Goal: Information Seeking & Learning: Learn about a topic

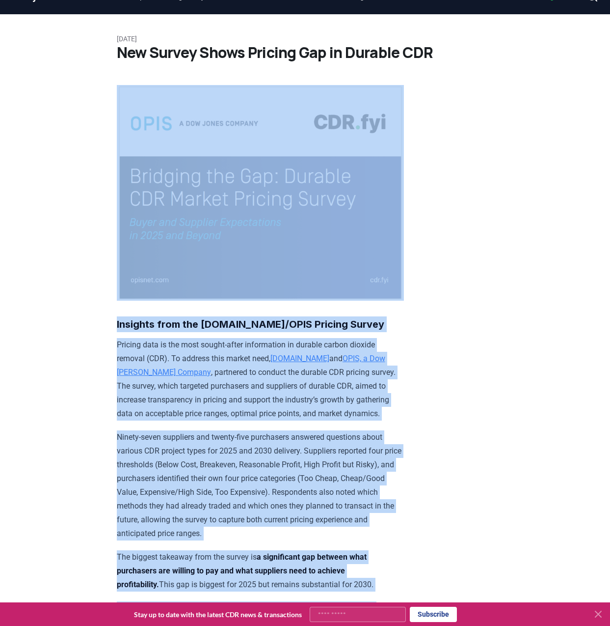
drag, startPoint x: 610, startPoint y: 255, endPoint x: 598, endPoint y: -57, distance: 312.0
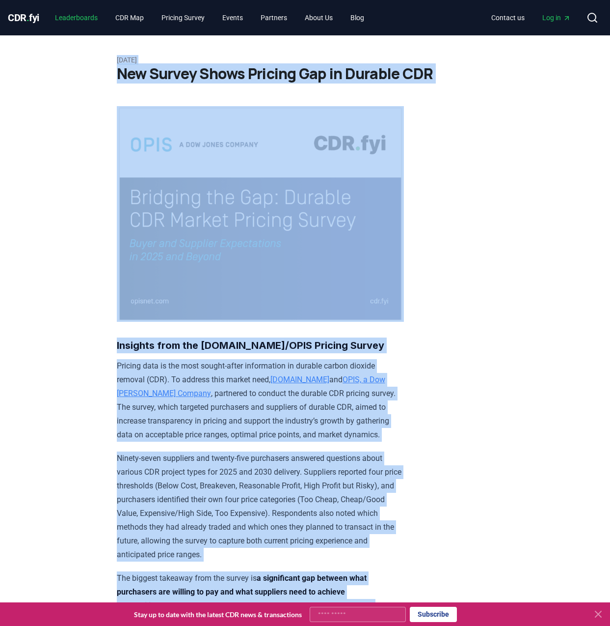
click at [93, 19] on link "Leaderboards" at bounding box center [76, 18] width 58 height 18
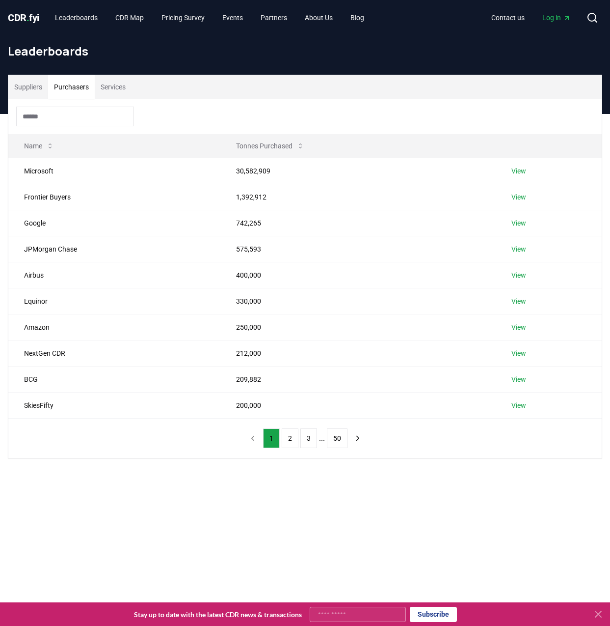
click at [83, 95] on button "Purchasers" at bounding box center [71, 87] width 47 height 24
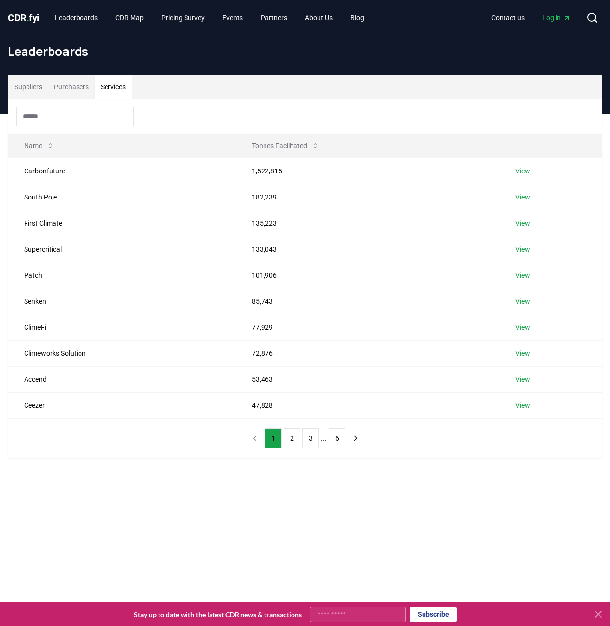
click at [112, 84] on button "Services" at bounding box center [113, 87] width 37 height 24
drag, startPoint x: 413, startPoint y: 152, endPoint x: 414, endPoint y: 107, distance: 45.7
click at [414, 107] on div "Name Tonnes Facilitated Carbonfuture 1,522,815 View South Pole 182,239 View Fir…" at bounding box center [305, 278] width 594 height 359
click at [62, 92] on button "Purchasers" at bounding box center [71, 87] width 47 height 24
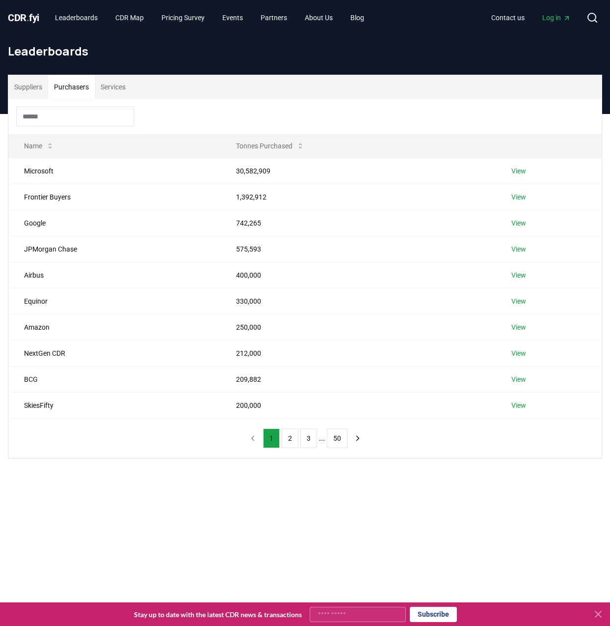
click at [29, 87] on button "Suppliers" at bounding box center [28, 87] width 40 height 24
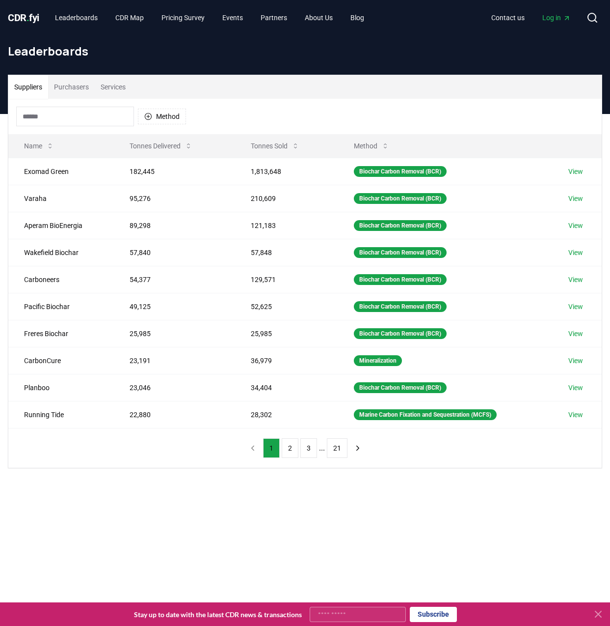
click at [67, 86] on button "Purchasers" at bounding box center [71, 87] width 47 height 24
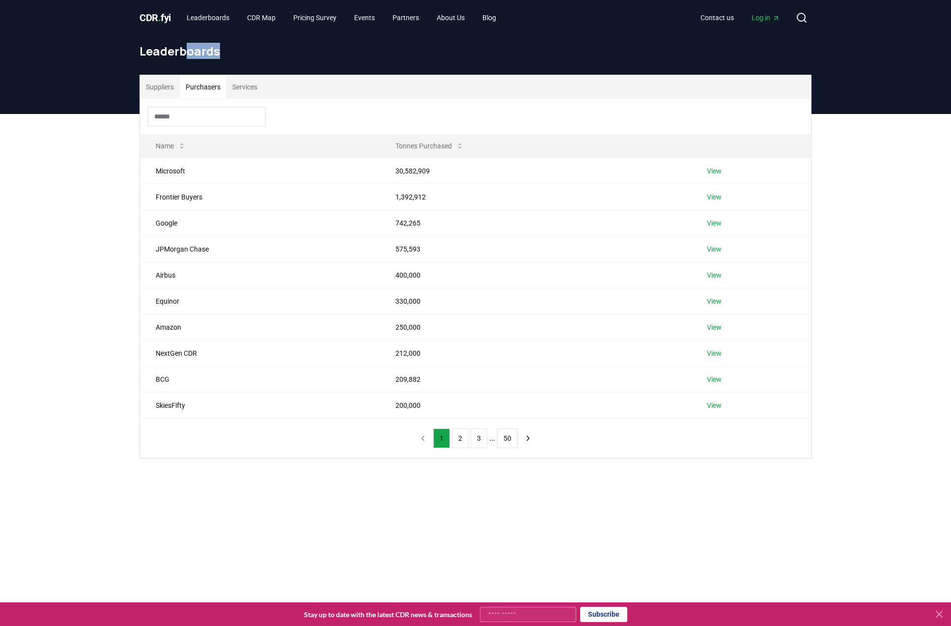
drag, startPoint x: 235, startPoint y: 46, endPoint x: 347, endPoint y: 54, distance: 112.8
click at [347, 54] on h1 "Leaderboards" at bounding box center [475, 51] width 672 height 16
drag, startPoint x: 926, startPoint y: 5, endPoint x: 901, endPoint y: 469, distance: 464.7
click at [611, 469] on div "Suppliers Purchasers Services Name Tonnes Purchased Microsoft 30,582,909 View F…" at bounding box center [475, 305] width 951 height 383
click at [611, 399] on div "Suppliers Purchasers Services Name Tonnes Purchased Microsoft 30,582,909 View F…" at bounding box center [475, 305] width 951 height 383
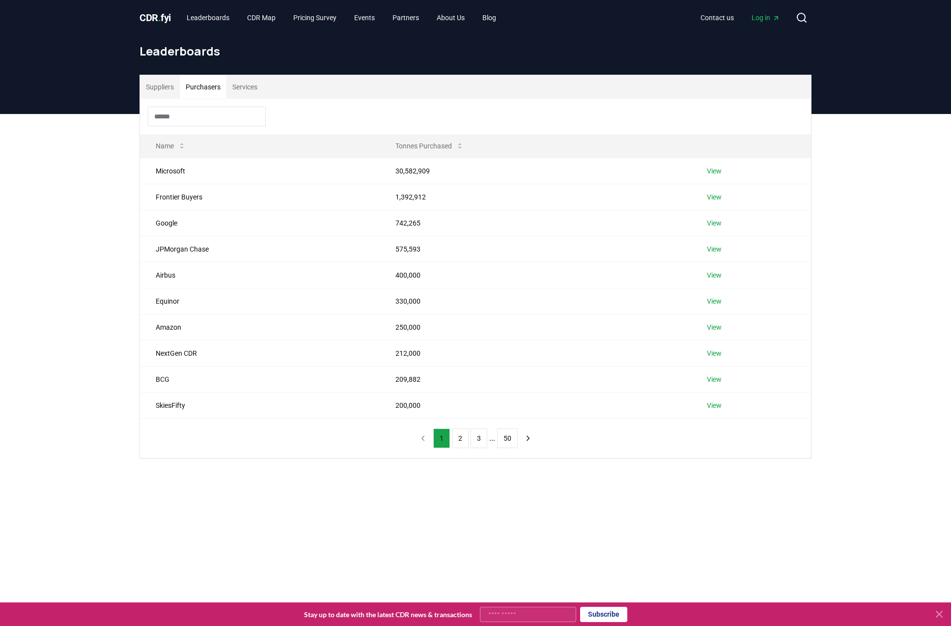
drag, startPoint x: 911, startPoint y: 1, endPoint x: 789, endPoint y: 452, distance: 467.6
click at [611, 453] on div "Name Tonnes Purchased Microsoft 30,582,909 View Frontier Buyers 1,392,912 View …" at bounding box center [475, 278] width 671 height 359
click at [611, 175] on link "View" at bounding box center [714, 171] width 15 height 10
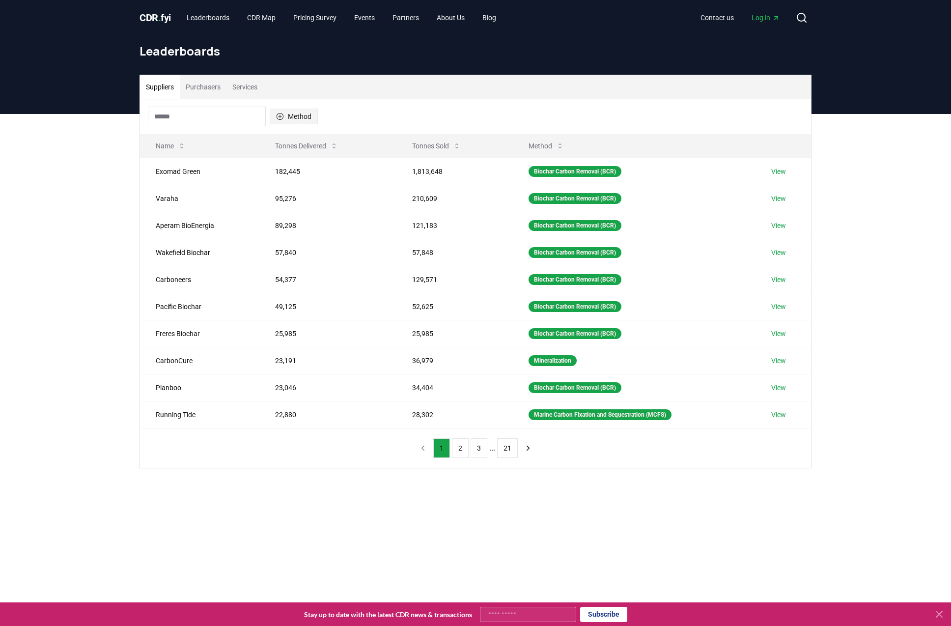
click at [284, 113] on button "Method" at bounding box center [294, 117] width 48 height 16
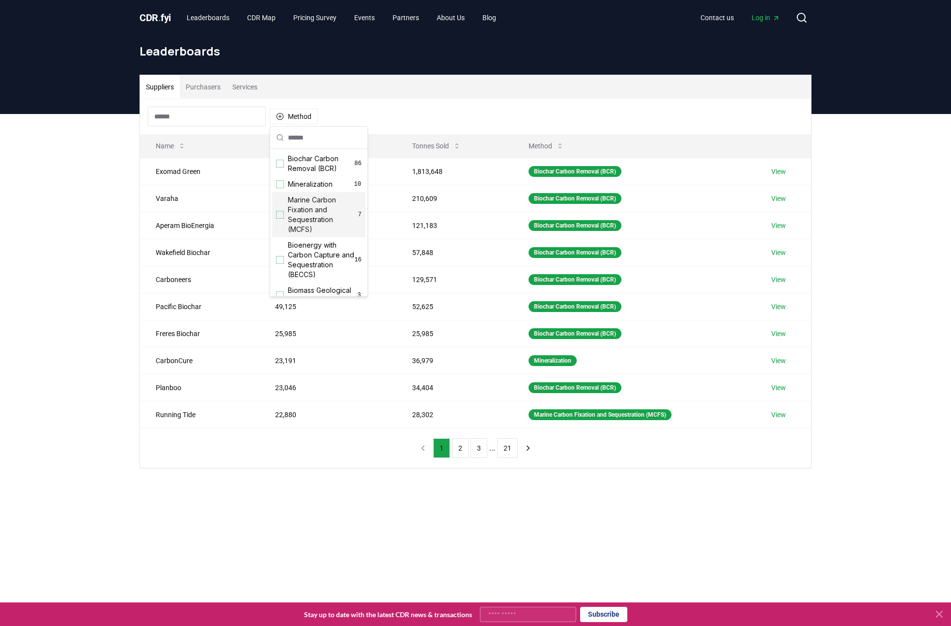
scroll to position [196, 0]
click at [187, 87] on button "Purchasers" at bounding box center [203, 87] width 47 height 24
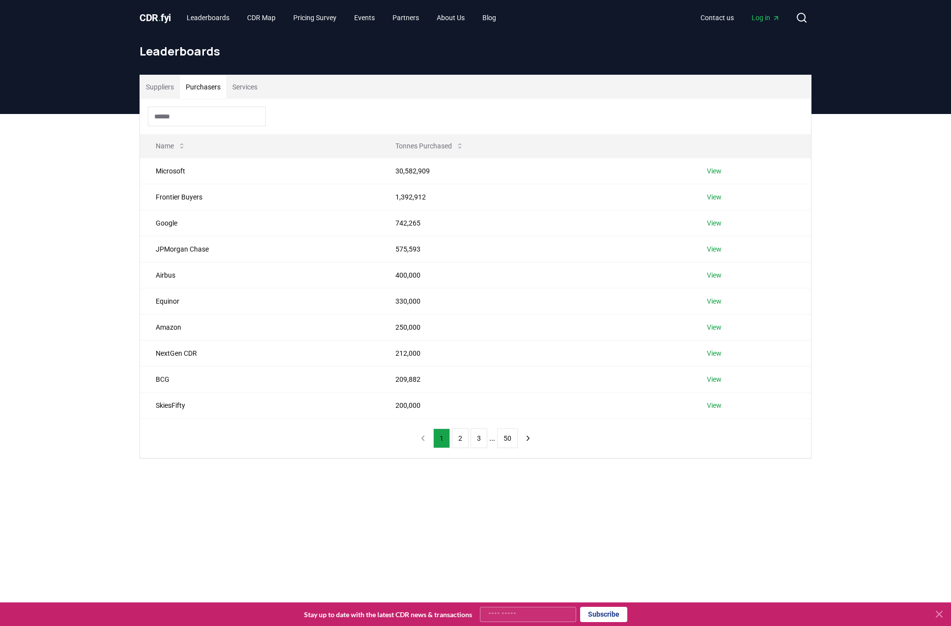
click at [206, 84] on button "Purchasers" at bounding box center [203, 87] width 47 height 24
click at [310, 118] on div at bounding box center [475, 116] width 671 height 35
click at [180, 92] on button "Suppliers" at bounding box center [160, 87] width 40 height 24
click at [209, 94] on button "Purchasers" at bounding box center [203, 87] width 47 height 24
drag, startPoint x: 412, startPoint y: 125, endPoint x: 418, endPoint y: 137, distance: 13.2
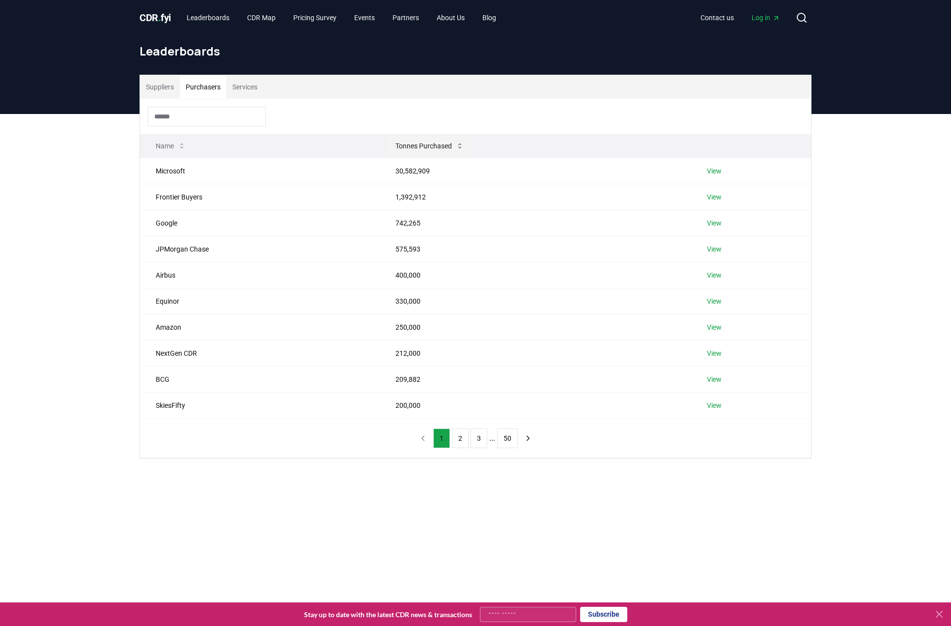
click at [414, 128] on div at bounding box center [475, 116] width 671 height 35
click at [426, 150] on button "Tonnes Purchased" at bounding box center [429, 146] width 84 height 20
click at [426, 150] on button "Tonnes Purchased" at bounding box center [456, 146] width 84 height 20
click at [426, 150] on button "Tonnes Purchased" at bounding box center [429, 146] width 84 height 20
click at [426, 150] on button "Tonnes Purchased" at bounding box center [456, 146] width 84 height 20
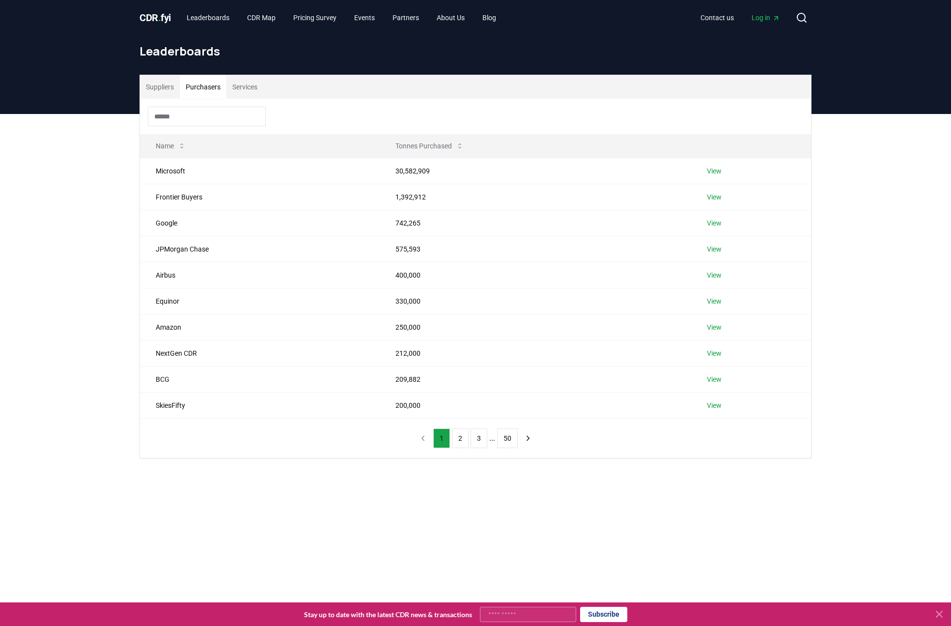
click at [166, 19] on div "CDR . fyi Leaderboards CDR Map Pricing Survey Events Partners About Us Blog Con…" at bounding box center [475, 441] width 951 height 883
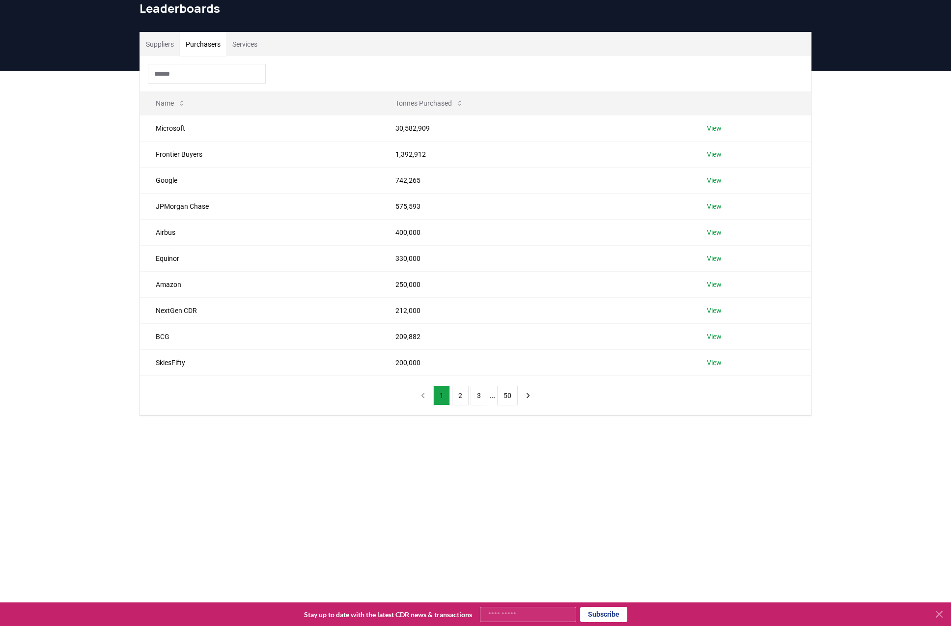
scroll to position [257, 0]
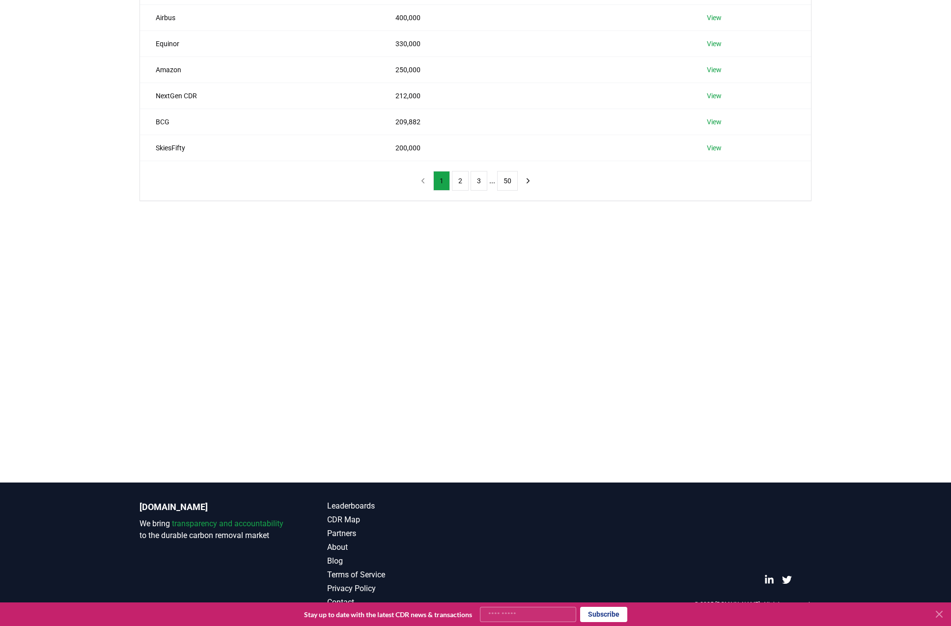
click at [164, 509] on p "[DOMAIN_NAME]" at bounding box center [213, 507] width 148 height 14
click at [348, 500] on link "Leaderboards" at bounding box center [401, 506] width 148 height 12
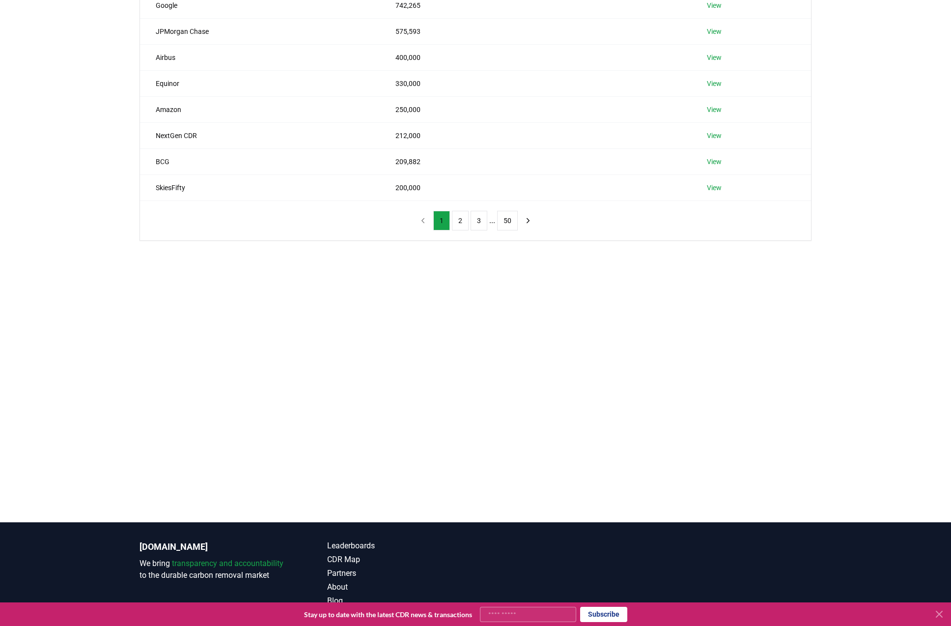
drag, startPoint x: 423, startPoint y: 431, endPoint x: 422, endPoint y: 423, distance: 7.4
click at [423, 430] on main "Suppliers Purchasers Services Name Tonnes Purchased Microsoft 30,582,909 View F…" at bounding box center [475, 209] width 951 height 626
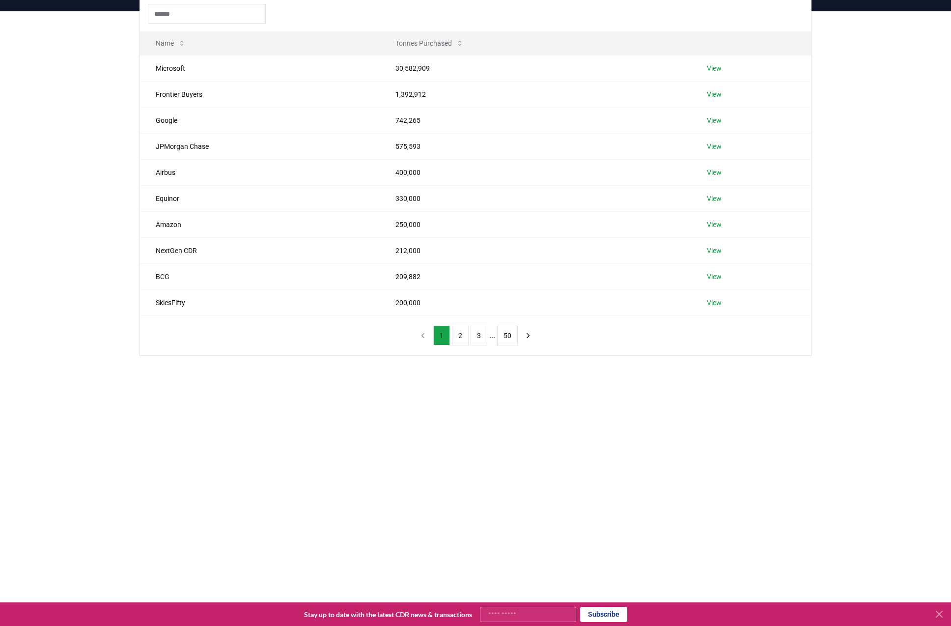
scroll to position [0, 0]
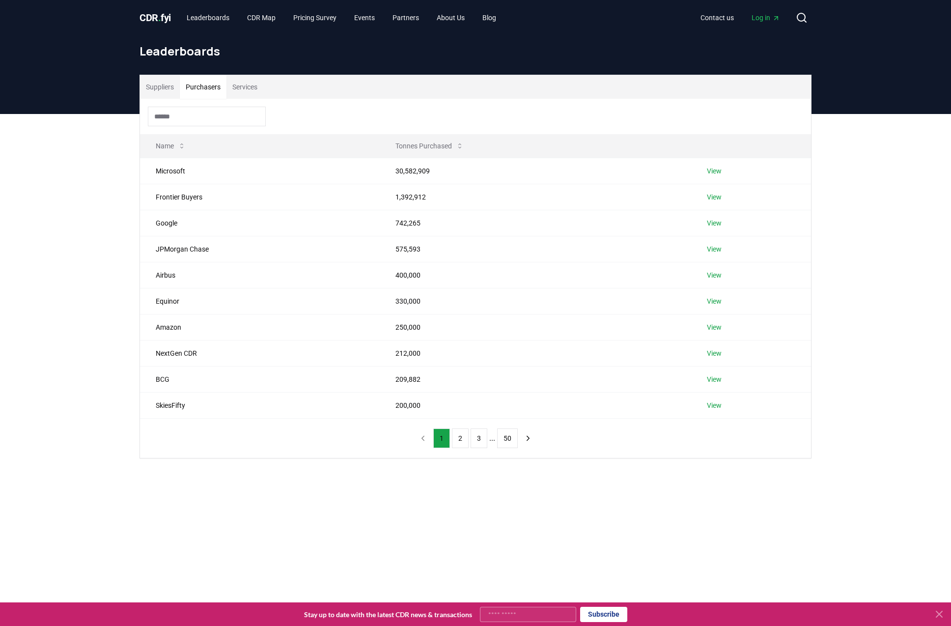
click at [157, 22] on span "CDR . fyi" at bounding box center [154, 18] width 31 height 12
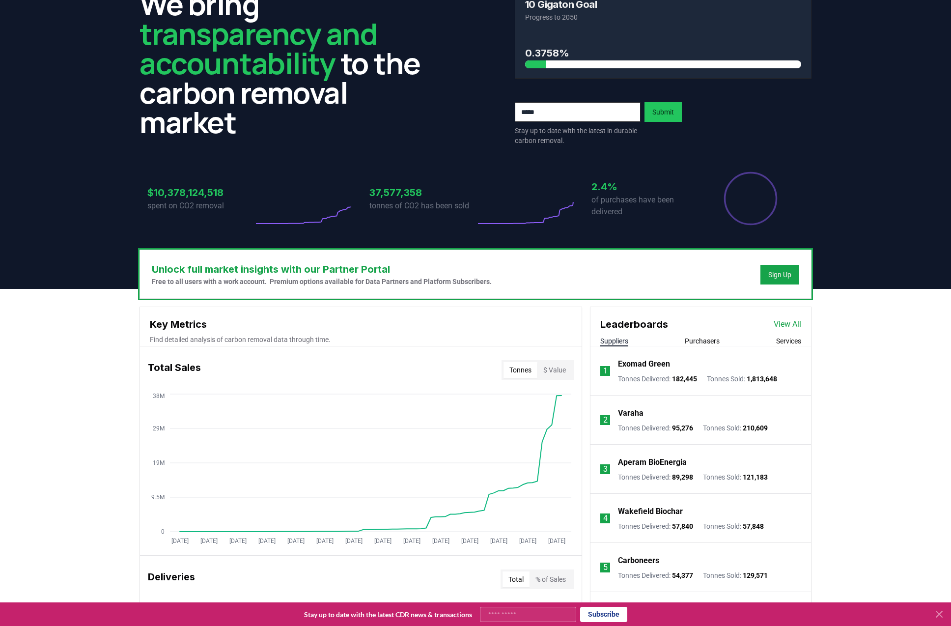
scroll to position [147, 0]
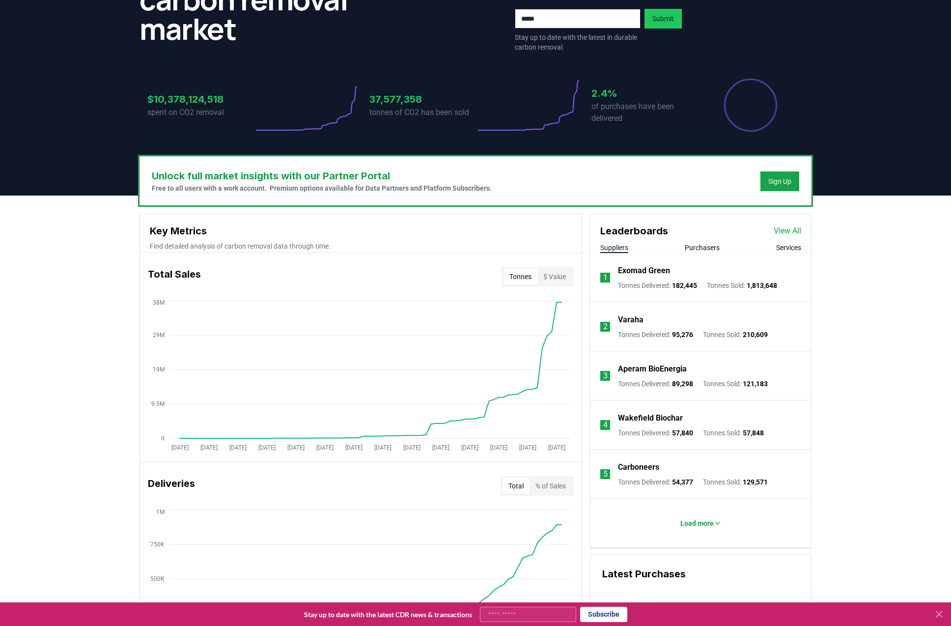
click at [715, 244] on button "Purchasers" at bounding box center [701, 248] width 35 height 10
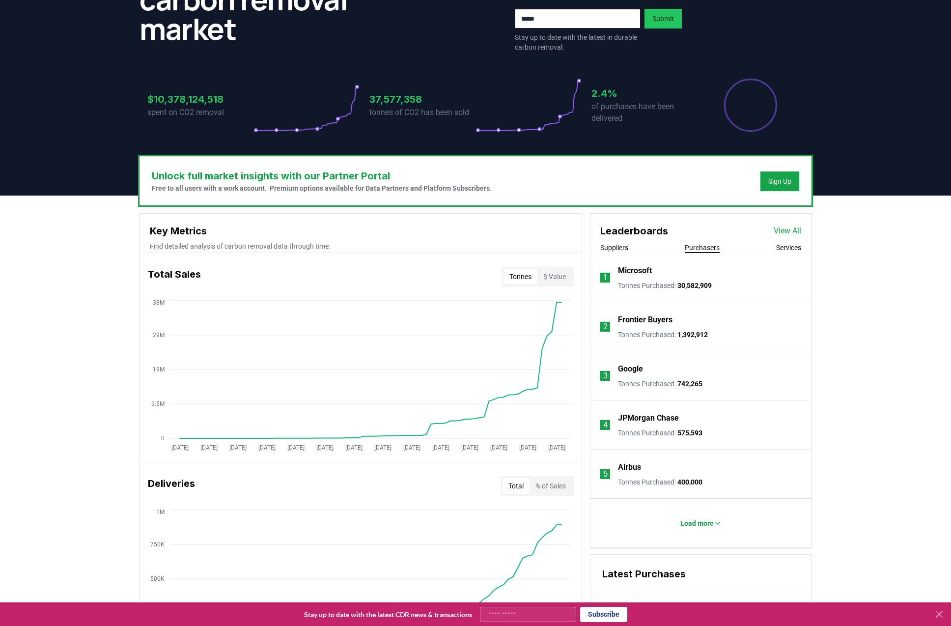
click at [741, 540] on li "Load more" at bounding box center [700, 522] width 220 height 49
click at [709, 533] on li "Load more" at bounding box center [700, 522] width 220 height 49
click at [702, 522] on p "Load more" at bounding box center [696, 523] width 33 height 10
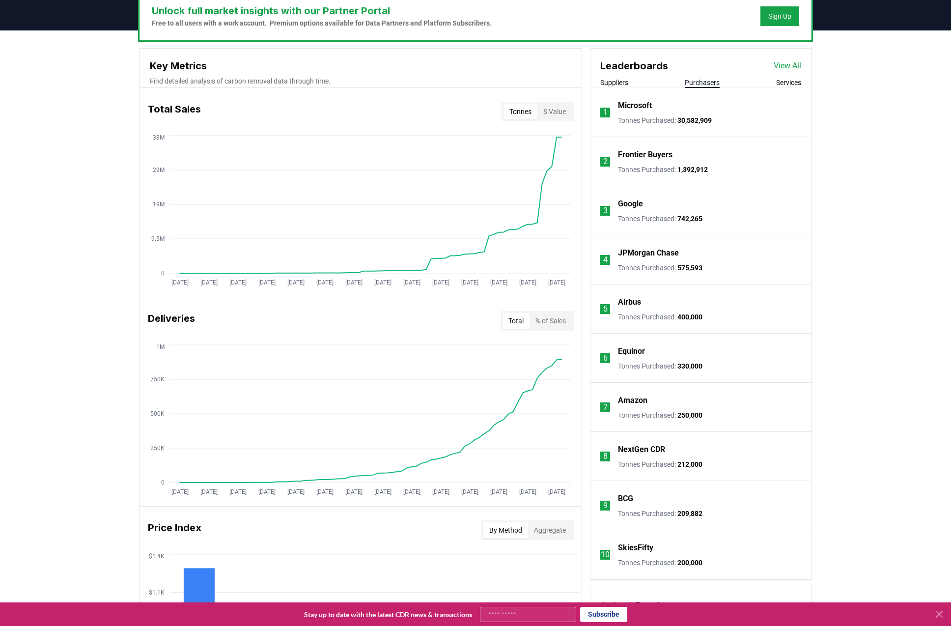
scroll to position [344, 0]
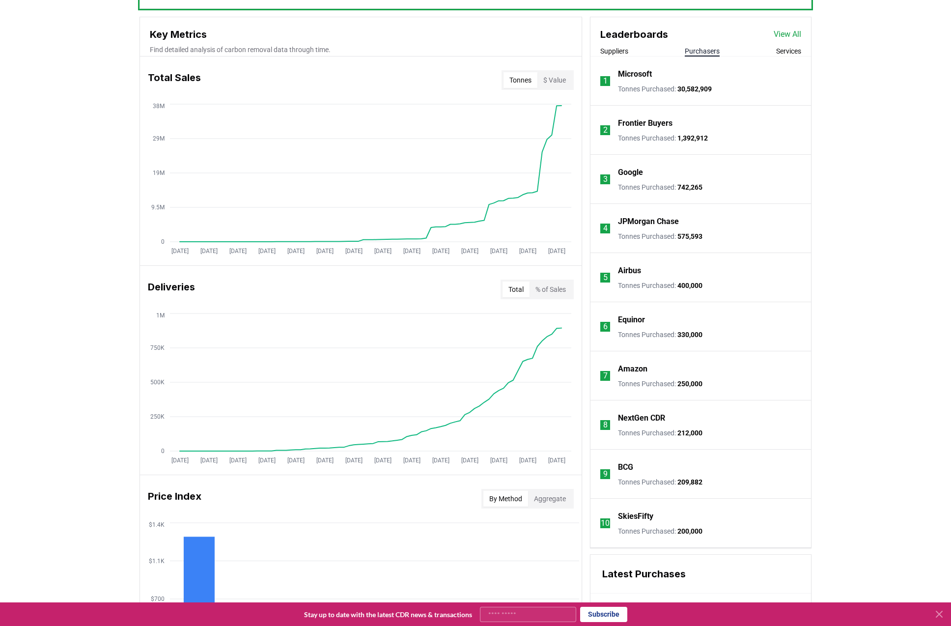
drag, startPoint x: 944, startPoint y: 0, endPoint x: 902, endPoint y: 437, distance: 439.0
click at [902, 437] on div "Unlock full market insights with our Partner Portal Free to all users with a wo…" at bounding box center [475, 387] width 951 height 776
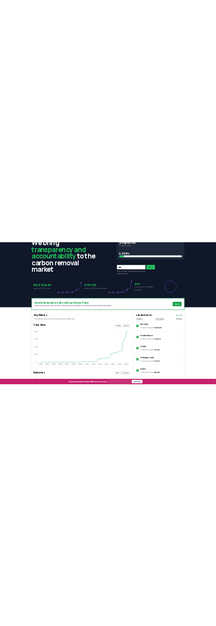
scroll to position [0, 0]
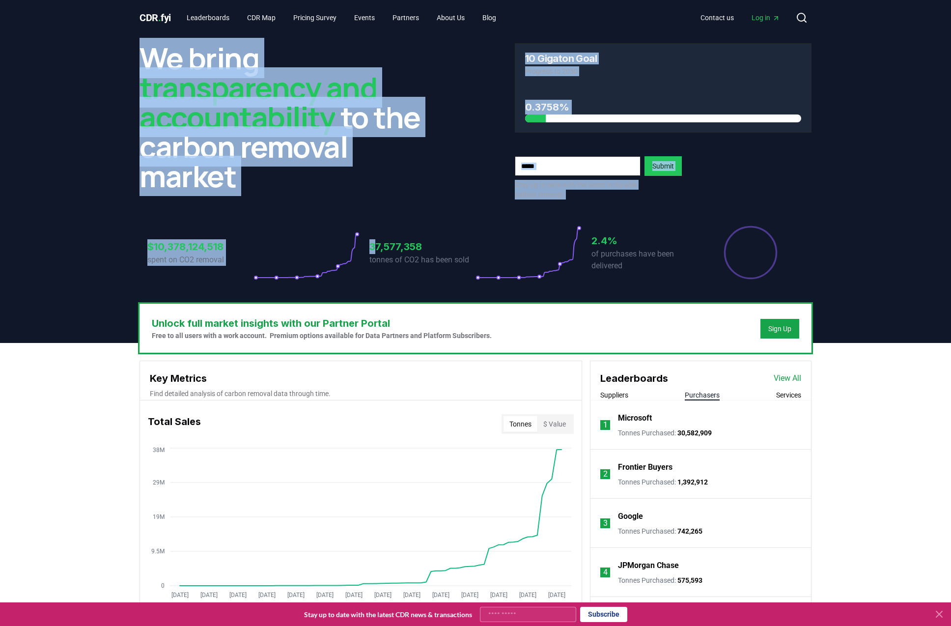
drag, startPoint x: 123, startPoint y: 42, endPoint x: 386, endPoint y: 232, distance: 324.9
click at [386, 232] on header "We bring transparency and accountability to the carbon removal market 10 Gigato…" at bounding box center [475, 188] width 951 height 307
click at [219, 23] on link "Leaderboards" at bounding box center [208, 18] width 58 height 18
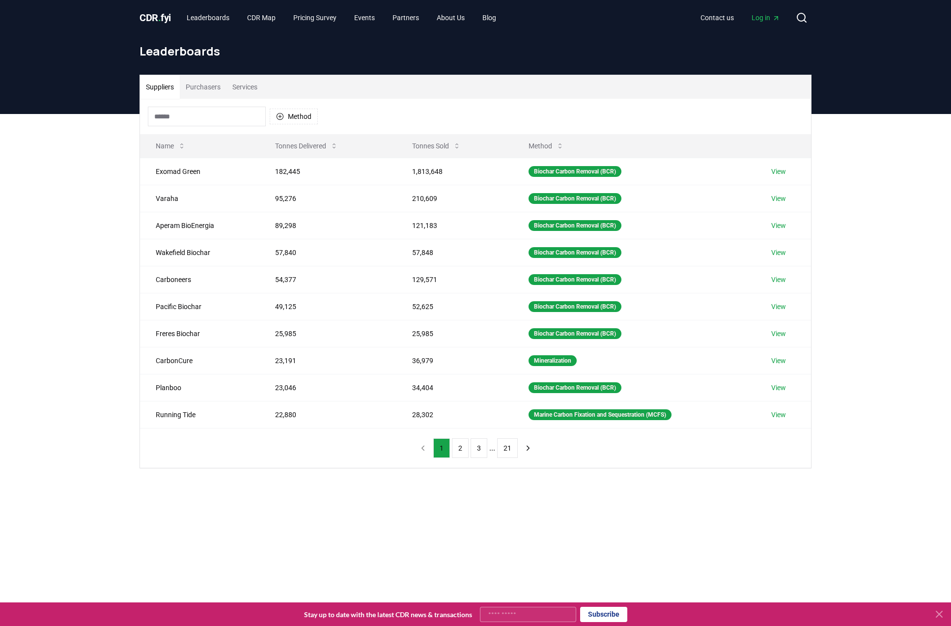
click at [214, 95] on button "Purchasers" at bounding box center [203, 87] width 47 height 24
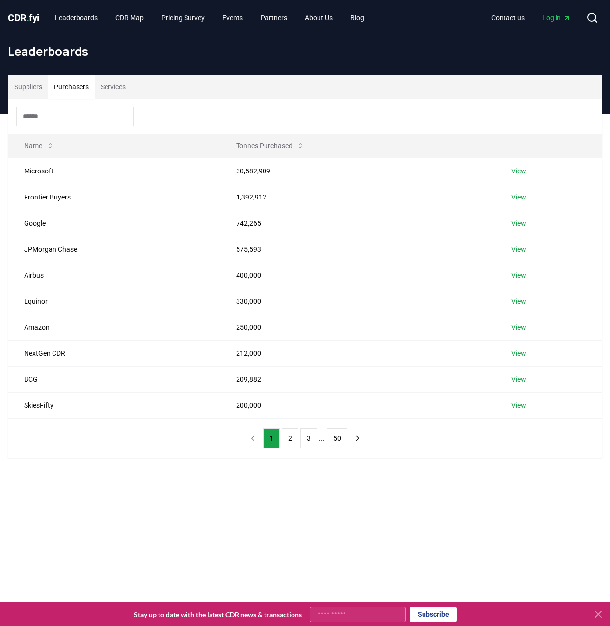
drag, startPoint x: 308, startPoint y: 552, endPoint x: 299, endPoint y: 574, distance: 24.0
click at [306, 554] on main "Suppliers Purchasers Services Name Tonnes Purchased Microsoft 30,582,909 View F…" at bounding box center [305, 427] width 610 height 626
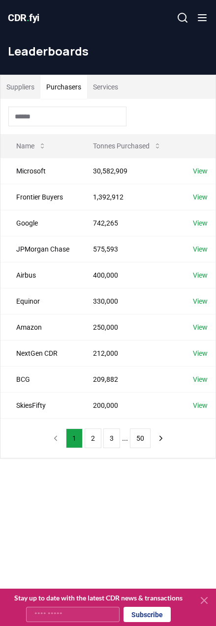
click at [26, 81] on button "Suppliers" at bounding box center [20, 87] width 40 height 24
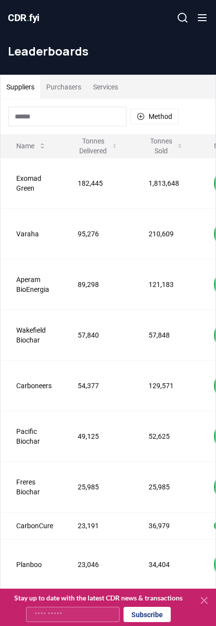
click at [59, 88] on button "Purchasers" at bounding box center [63, 87] width 47 height 24
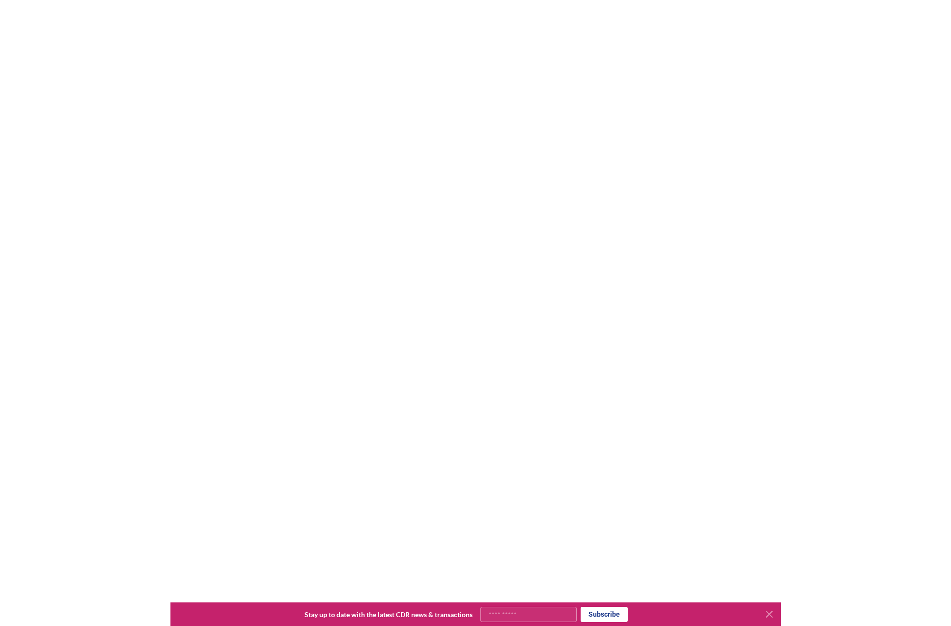
scroll to position [3437, 0]
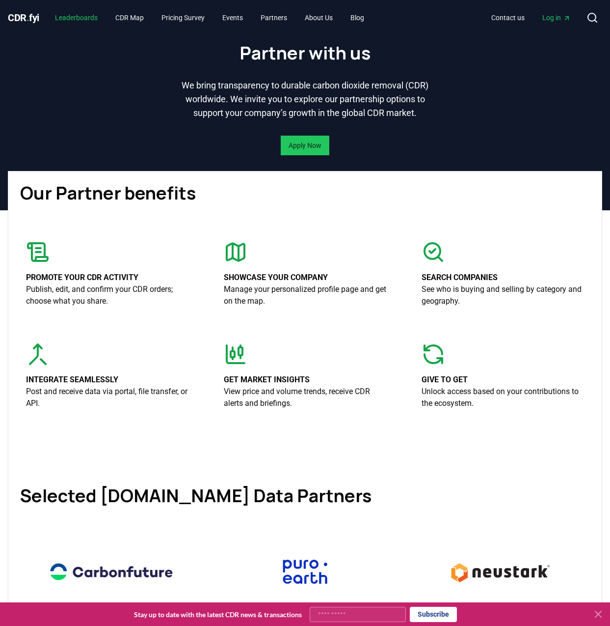
click at [62, 17] on link "Leaderboards" at bounding box center [76, 18] width 58 height 18
click at [20, 20] on span "CDR . fyi" at bounding box center [23, 18] width 31 height 12
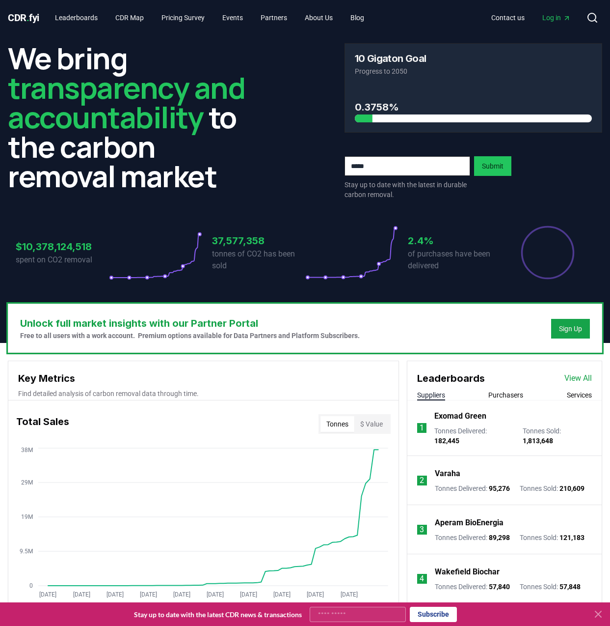
click at [572, 376] on link "View All" at bounding box center [578, 378] width 27 height 12
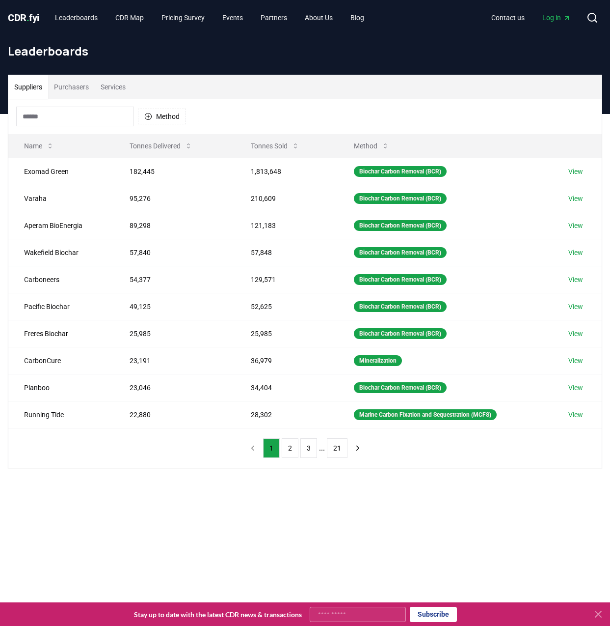
click at [58, 93] on button "Purchasers" at bounding box center [71, 87] width 47 height 24
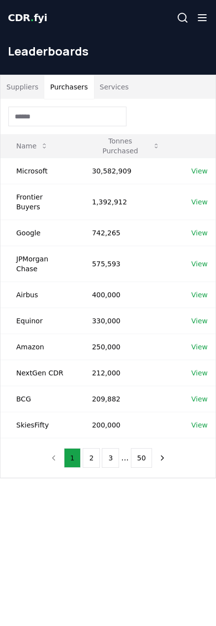
click at [75, 89] on button "Purchasers" at bounding box center [69, 87] width 50 height 24
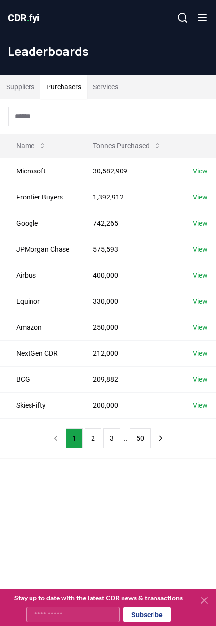
scroll to position [348, 0]
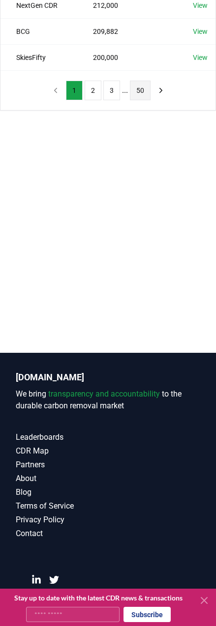
click at [144, 100] on button "50" at bounding box center [140, 91] width 21 height 20
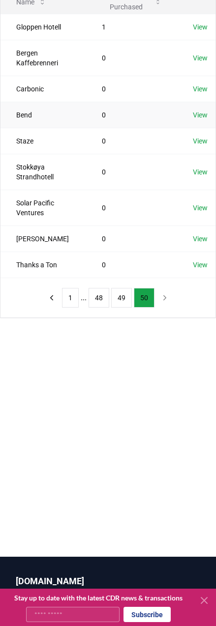
scroll to position [0, 0]
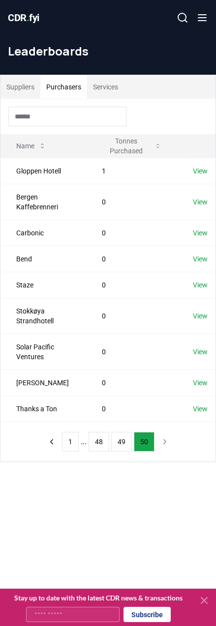
click at [99, 85] on button "Services" at bounding box center [105, 87] width 37 height 24
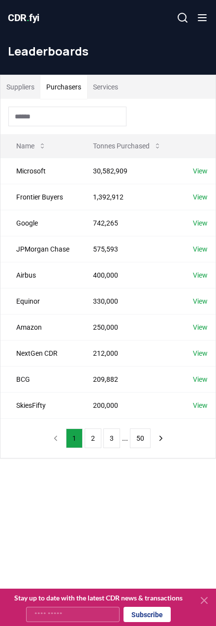
click at [75, 94] on button "Purchasers" at bounding box center [63, 87] width 47 height 24
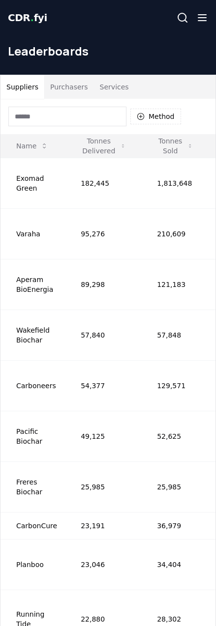
click at [75, 86] on button "Purchasers" at bounding box center [69, 87] width 50 height 24
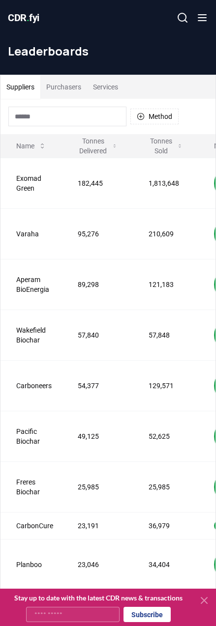
click at [71, 89] on button "Purchasers" at bounding box center [63, 87] width 47 height 24
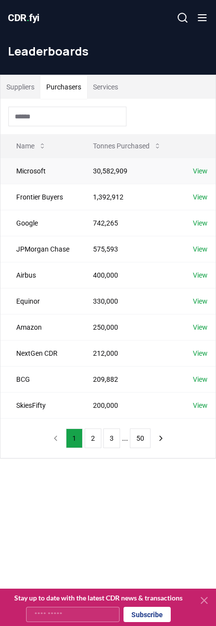
click at [40, 75] on button "Purchasers" at bounding box center [63, 87] width 47 height 24
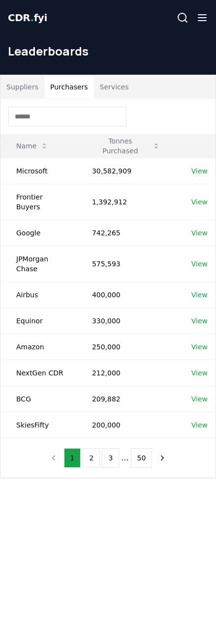
click at [75, 85] on button "Purchasers" at bounding box center [69, 87] width 50 height 24
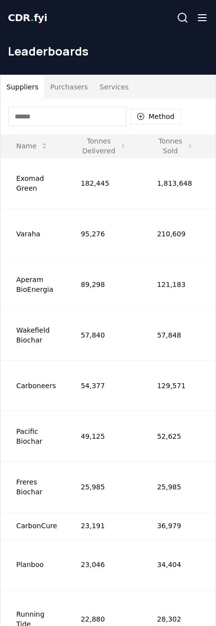
click at [69, 86] on button "Purchasers" at bounding box center [69, 87] width 50 height 24
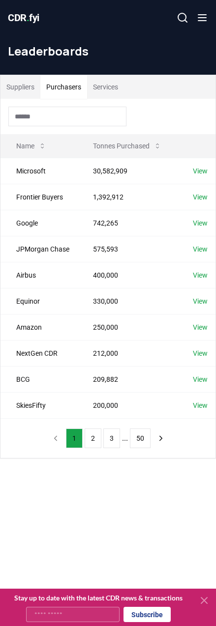
click at [66, 88] on button "Purchasers" at bounding box center [63, 87] width 47 height 24
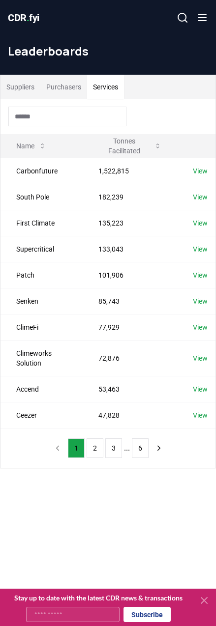
click at [109, 91] on button "Services" at bounding box center [105, 87] width 37 height 24
click at [68, 87] on button "Purchasers" at bounding box center [63, 87] width 47 height 24
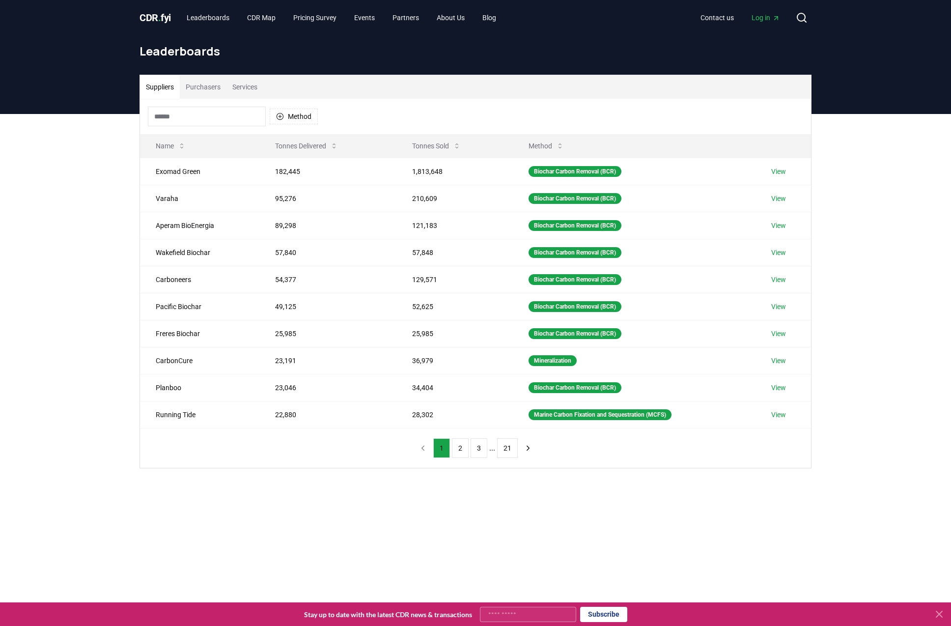
drag, startPoint x: 469, startPoint y: 459, endPoint x: 450, endPoint y: 436, distance: 30.1
click at [469, 457] on div "1 2 3 ... 21" at bounding box center [475, 447] width 141 height 39
drag, startPoint x: 494, startPoint y: 556, endPoint x: 506, endPoint y: 546, distance: 15.7
click at [495, 556] on main "Suppliers Purchasers Services Method Name Tonnes Delivered Tonnes Sold Method E…" at bounding box center [475, 427] width 951 height 626
click at [760, 7] on div "CDR . fyi Leaderboards CDR Map Pricing Survey Events Partners About Us Blog Con…" at bounding box center [475, 17] width 672 height 35
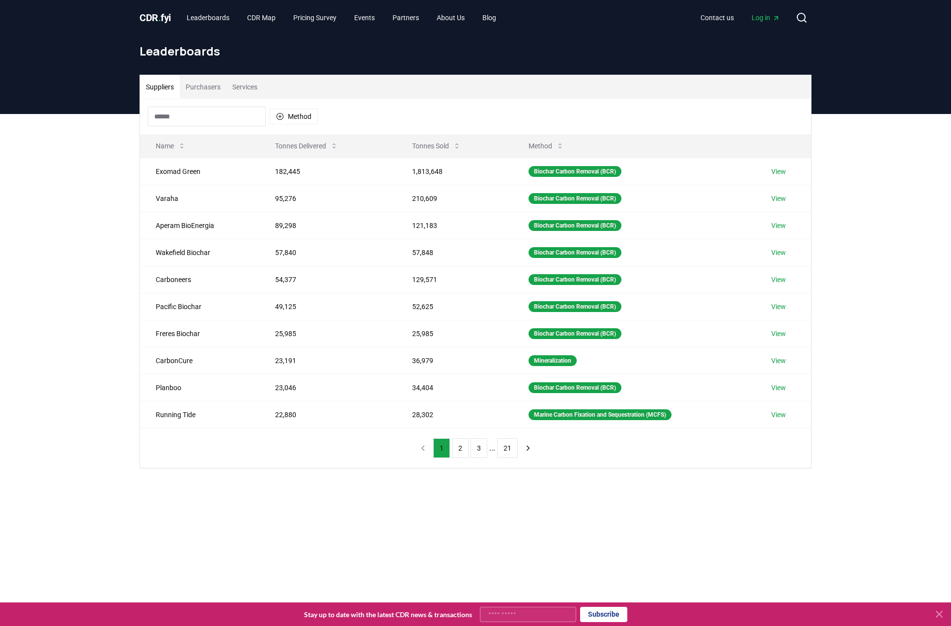
click at [758, 14] on span "Log in" at bounding box center [765, 18] width 28 height 10
click at [203, 90] on button "Purchasers" at bounding box center [203, 87] width 47 height 24
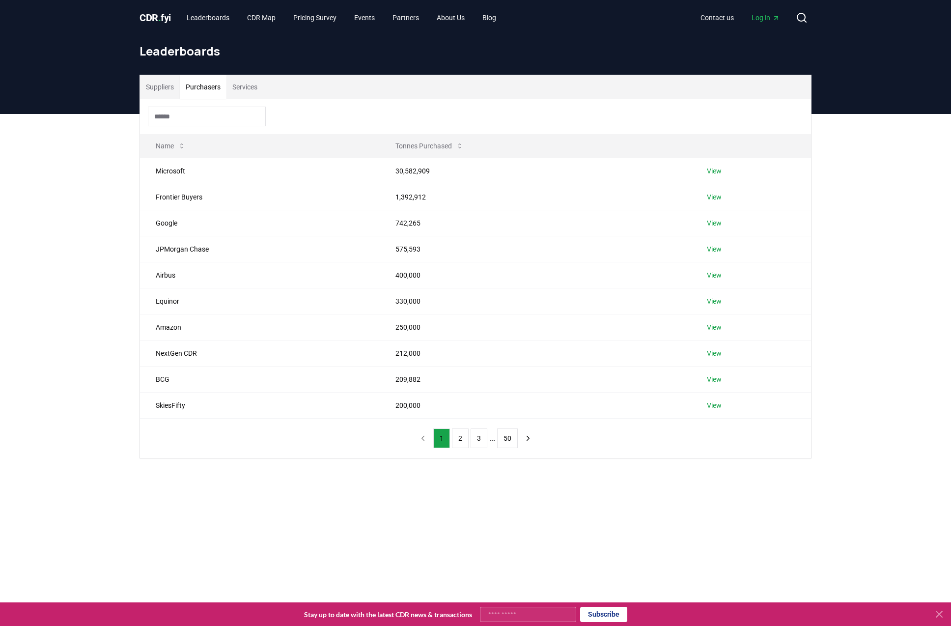
click at [780, 17] on link "Log in" at bounding box center [765, 18] width 44 height 18
click at [223, 94] on button "Purchasers" at bounding box center [203, 87] width 47 height 24
click at [902, 215] on div "Suppliers Purchasers Services Name Tonnes Purchased Microsoft 30,582,909 View F…" at bounding box center [475, 305] width 951 height 383
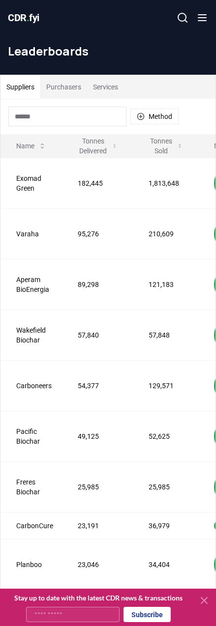
click at [82, 89] on button "Purchasers" at bounding box center [63, 87] width 47 height 24
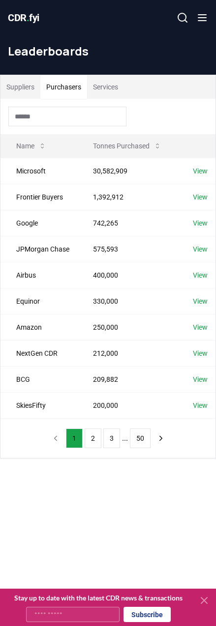
click at [82, 88] on button "Purchasers" at bounding box center [63, 87] width 47 height 24
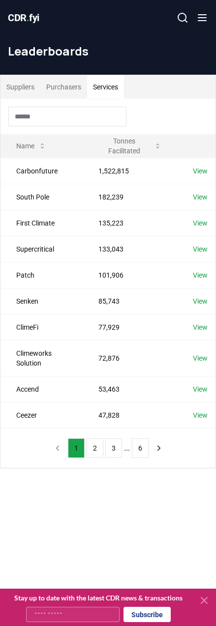
click at [123, 81] on button "Services" at bounding box center [105, 87] width 37 height 24
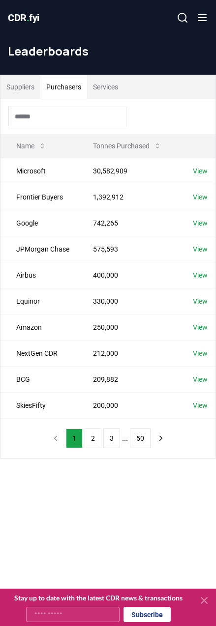
click at [69, 88] on button "Purchasers" at bounding box center [63, 87] width 47 height 24
drag, startPoint x: 218, startPoint y: 257, endPoint x: 129, endPoint y: 55, distance: 220.1
click at [129, 55] on h1 "Leaderboards" at bounding box center [108, 51] width 200 height 16
